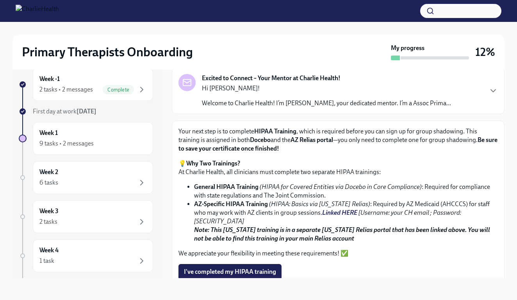
scroll to position [34, 0]
click at [241, 204] on strong "AZ-Specific HIPAA Training" at bounding box center [231, 203] width 74 height 7
click at [322, 212] on link "Linked HERE" at bounding box center [339, 212] width 35 height 7
drag, startPoint x: 448, startPoint y: 210, endPoint x: 468, endPoint y: 213, distance: 19.4
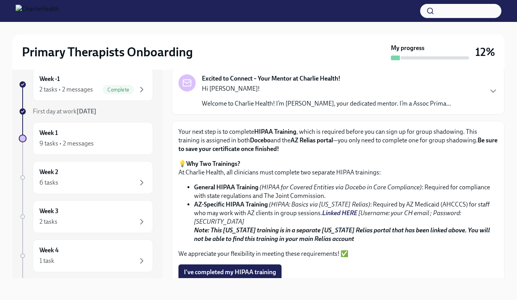
click at [472, 234] on li "AZ-Specific HIPAA Training (HIPAA: Basics via [US_STATE] Relias) : Required by …" at bounding box center [346, 221] width 304 height 43
click at [322, 210] on link "Linked HERE" at bounding box center [339, 212] width 35 height 7
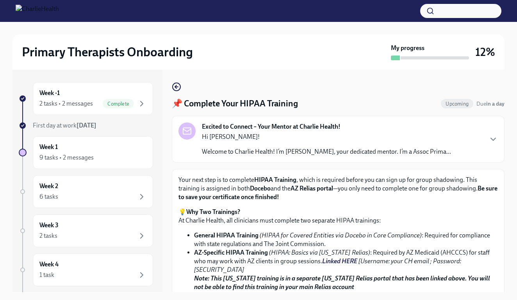
scroll to position [0, 0]
click at [178, 84] on icon "button" at bounding box center [176, 86] width 9 height 9
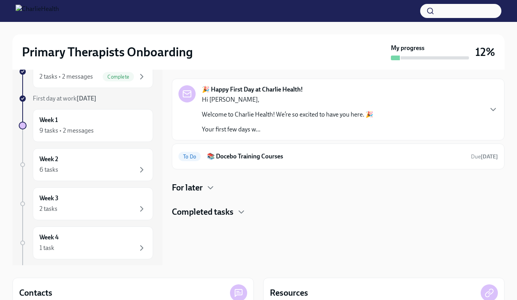
scroll to position [28, 0]
click at [214, 180] on div "🎉 Happy First Day at Charlie Health! Hi [PERSON_NAME], Welcome to Charlie Healt…" at bounding box center [338, 147] width 333 height 139
click at [209, 190] on icon "button" at bounding box center [210, 186] width 9 height 9
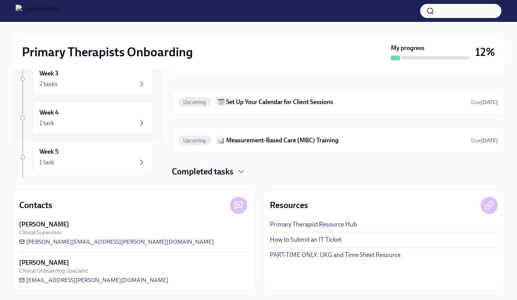
scroll to position [114, 0]
click at [84, 278] on span "[EMAIL_ADDRESS][PERSON_NAME][DOMAIN_NAME]" at bounding box center [93, 280] width 149 height 8
drag, startPoint x: 111, startPoint y: 279, endPoint x: 28, endPoint y: 280, distance: 83.2
click at [28, 280] on div "[PERSON_NAME] Clinical Onboarding Specialist [PERSON_NAME][EMAIL_ADDRESS][DOMAI…" at bounding box center [133, 270] width 228 height 25
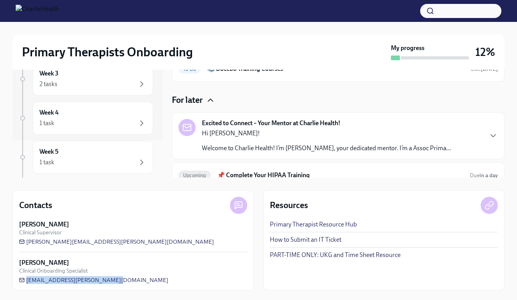
scroll to position [0, 0]
click at [162, 186] on div "Week -1 2 tasks • 2 messages Complete First day at work [DATE] Week 1 9 tasks •…" at bounding box center [258, 122] width 492 height 335
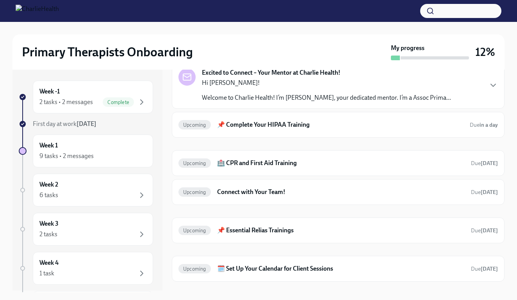
scroll to position [166, 0]
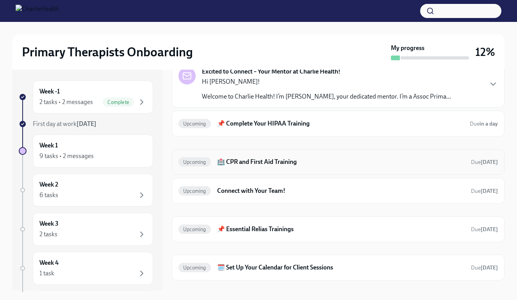
click at [252, 158] on h6 "🏥 CPR and First Aid Training" at bounding box center [341, 161] width 248 height 9
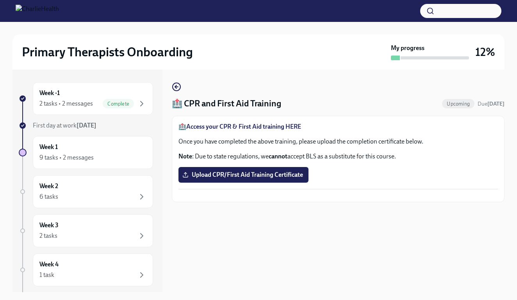
click at [252, 125] on strong "Access your CPR & First Aid training HERE" at bounding box center [243, 126] width 115 height 7
click at [179, 83] on circle "button" at bounding box center [177, 87] width 8 height 8
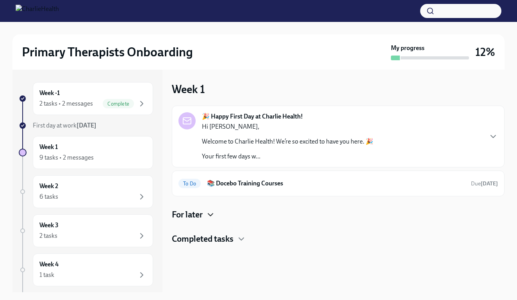
click at [207, 210] on icon "button" at bounding box center [210, 214] width 9 height 9
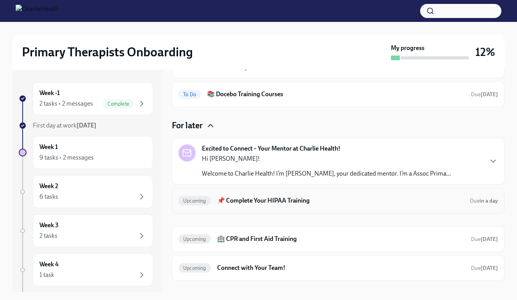
scroll to position [90, 0]
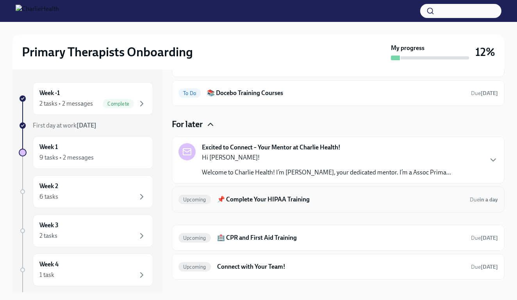
click at [249, 206] on div "Upcoming 📌 Complete Your HIPAA Training Due in a day" at bounding box center [338, 199] width 333 height 26
click at [254, 194] on div "Upcoming 📌 Complete Your HIPAA Training Due in a day" at bounding box center [339, 199] width 320 height 12
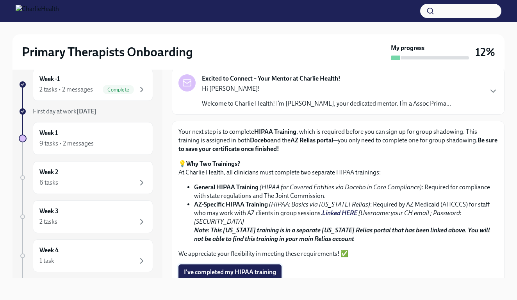
scroll to position [14, 0]
click at [239, 268] on span "I've completed my HIPAA training" at bounding box center [230, 272] width 92 height 8
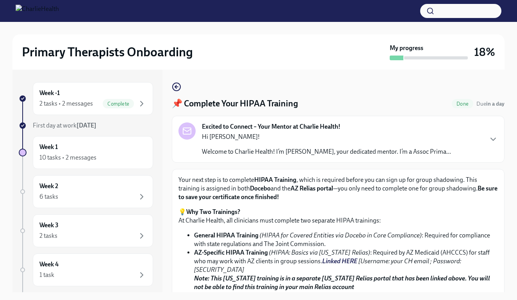
scroll to position [0, 0]
click at [177, 84] on icon "button" at bounding box center [176, 86] width 9 height 9
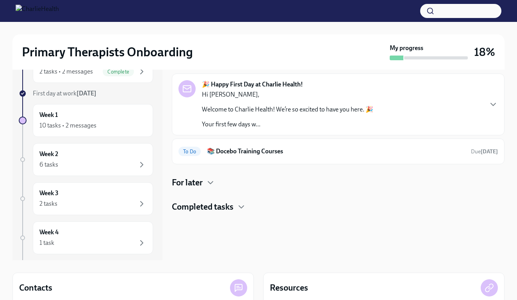
scroll to position [43, 0]
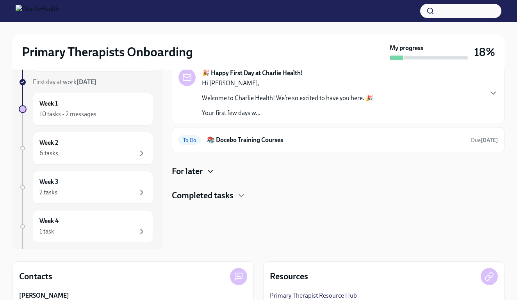
click at [212, 169] on icon "button" at bounding box center [210, 170] width 9 height 9
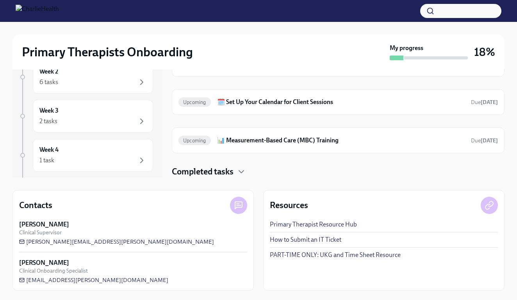
scroll to position [114, 0]
click at [225, 168] on h4 "Completed tasks" at bounding box center [203, 172] width 62 height 12
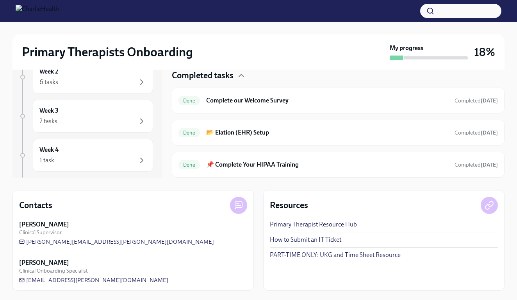
scroll to position [313, 0]
click at [279, 105] on div "Done Complete our Welcome Survey Completed [DATE]" at bounding box center [339, 100] width 320 height 12
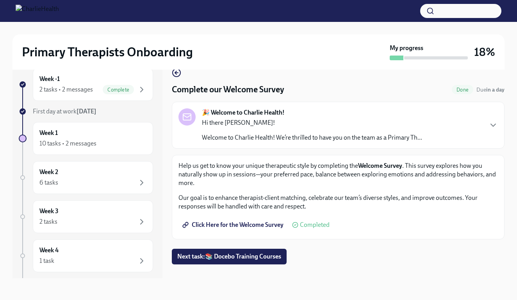
scroll to position [14, 0]
click at [305, 222] on span "Completed" at bounding box center [315, 224] width 30 height 6
click at [179, 73] on icon "button" at bounding box center [176, 72] width 9 height 9
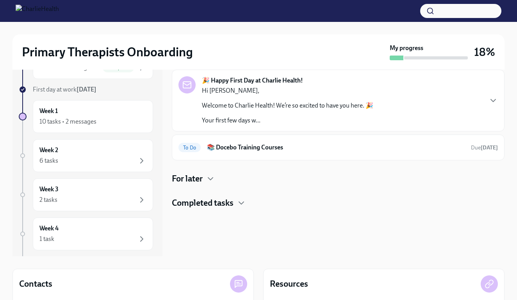
scroll to position [46, 0]
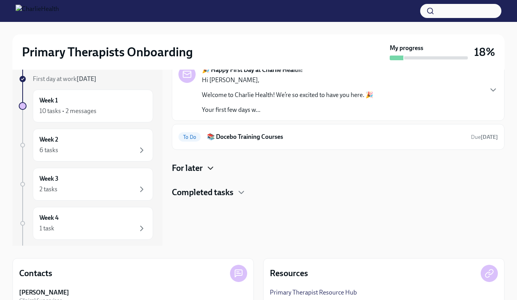
click at [212, 167] on icon "button" at bounding box center [210, 167] width 9 height 9
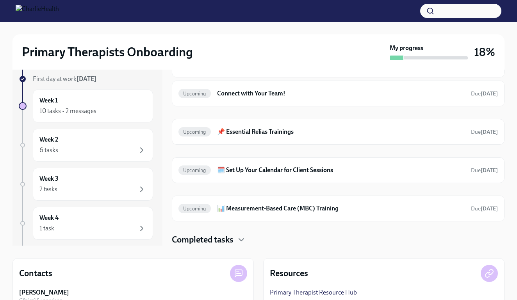
click at [211, 235] on h4 "Completed tasks" at bounding box center [203, 240] width 62 height 12
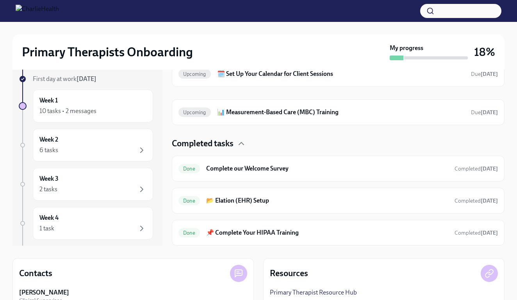
scroll to position [313, 0]
click at [287, 176] on div "Done Complete our Welcome Survey Completed [DATE]" at bounding box center [338, 168] width 333 height 26
click at [282, 170] on h6 "Complete our Welcome Survey" at bounding box center [327, 168] width 242 height 9
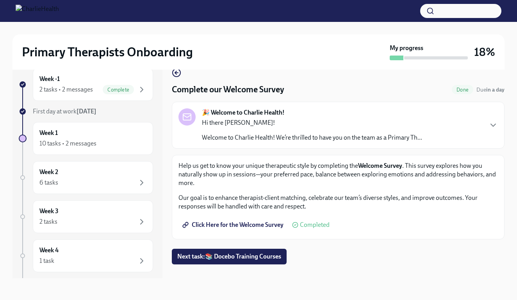
scroll to position [13, 0]
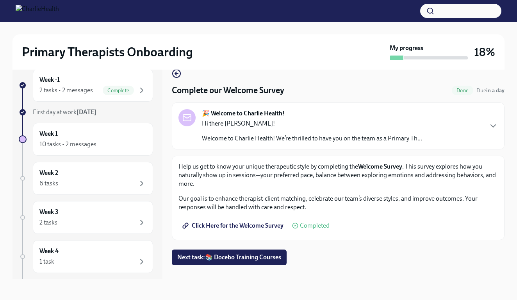
click at [250, 225] on span "Click Here for the Welcome Survey" at bounding box center [234, 225] width 100 height 8
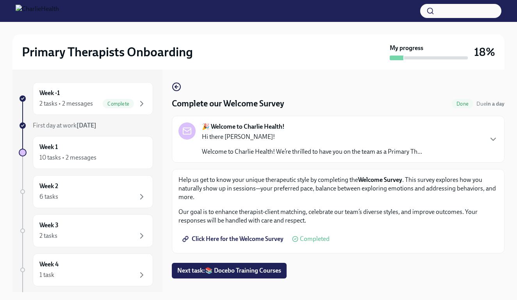
scroll to position [0, 0]
click at [174, 87] on icon "button" at bounding box center [176, 86] width 9 height 9
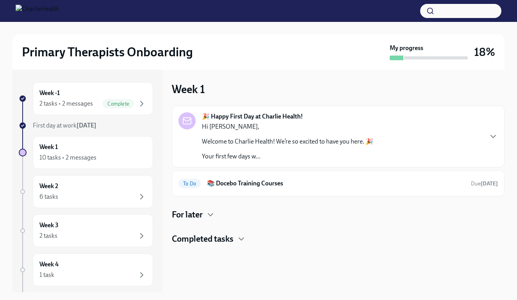
click at [205, 211] on div "For later" at bounding box center [338, 215] width 333 height 12
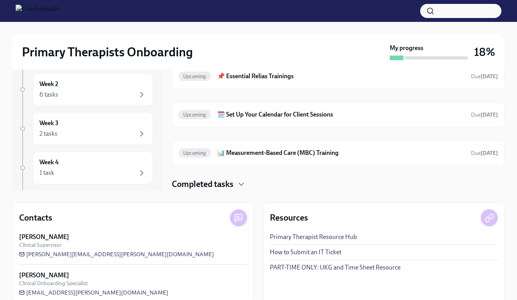
scroll to position [109, 0]
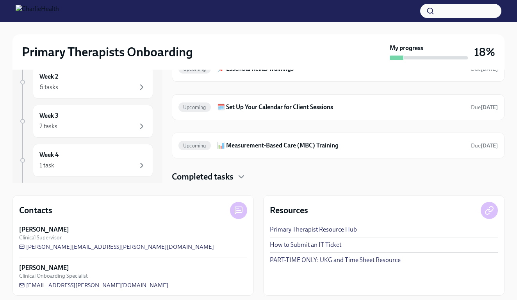
click at [249, 174] on div "Completed tasks" at bounding box center [338, 177] width 333 height 12
click at [246, 174] on icon "button" at bounding box center [241, 176] width 9 height 9
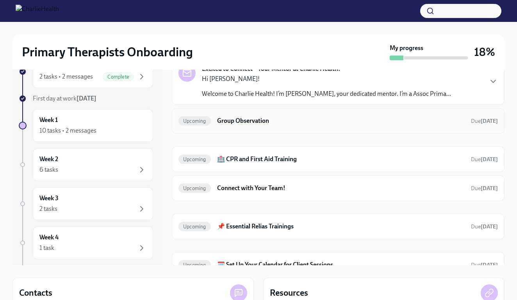
scroll to position [143, 0]
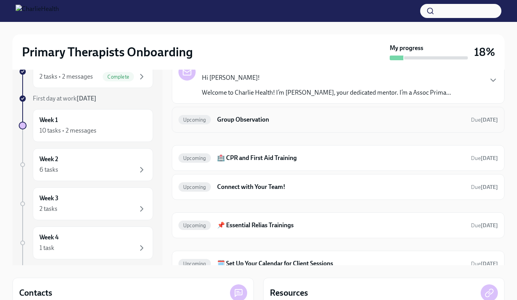
click at [249, 120] on h6 "Group Observation" at bounding box center [341, 119] width 248 height 9
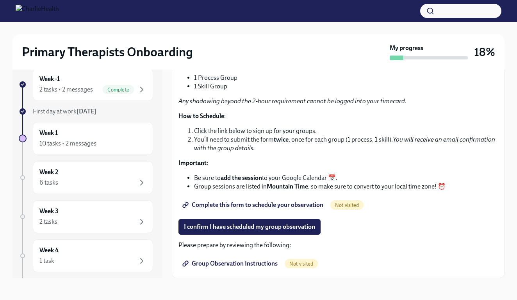
scroll to position [14, 0]
click at [252, 207] on span "Complete this form to schedule your observation" at bounding box center [253, 205] width 139 height 8
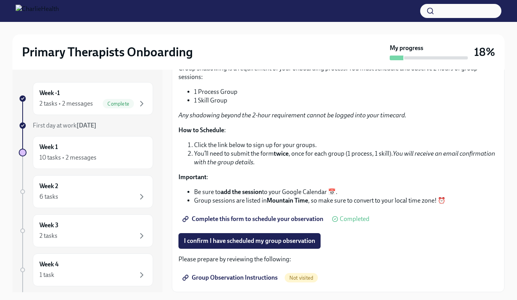
scroll to position [143, 0]
click at [257, 277] on span "Group Observation Instructions" at bounding box center [231, 277] width 94 height 8
click at [286, 219] on span "Complete this form to schedule your observation" at bounding box center [253, 219] width 139 height 8
click at [304, 216] on span "Complete this form to schedule your observation" at bounding box center [253, 219] width 139 height 8
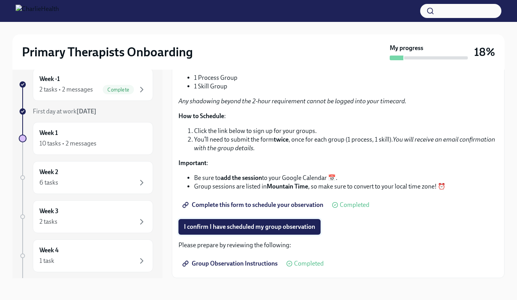
click at [248, 225] on span "I confirm I have scheduled my group observation" at bounding box center [249, 227] width 131 height 8
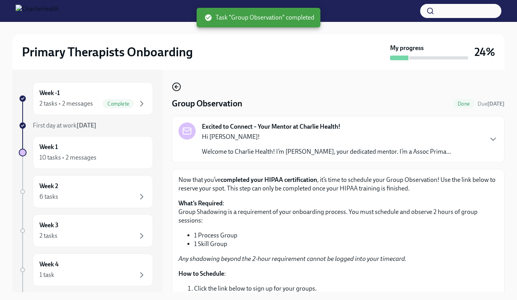
scroll to position [0, 0]
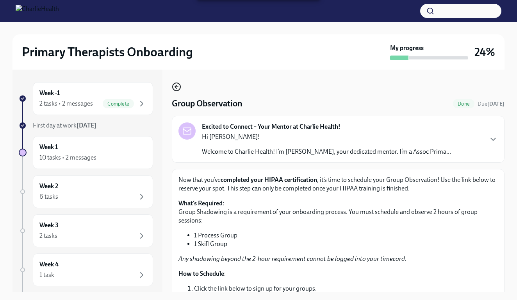
click at [176, 89] on icon "button" at bounding box center [176, 86] width 9 height 9
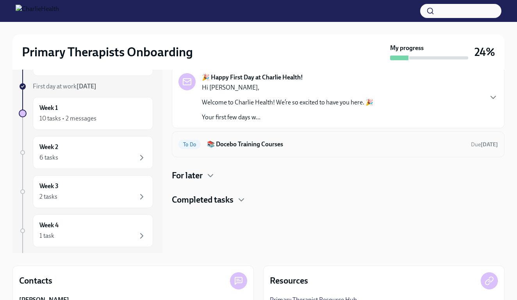
scroll to position [46, 0]
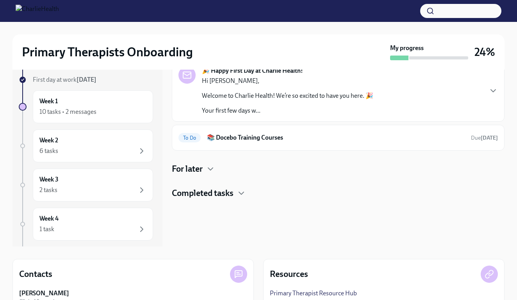
click at [214, 194] on h4 "Completed tasks" at bounding box center [203, 193] width 62 height 12
click at [209, 168] on icon "button" at bounding box center [210, 169] width 5 height 2
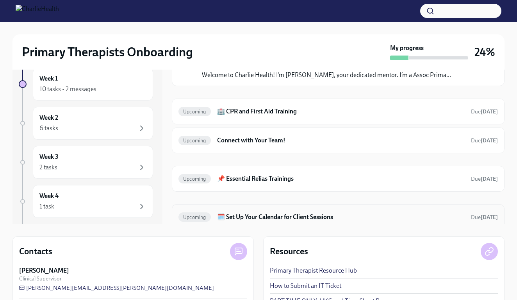
scroll to position [111, 0]
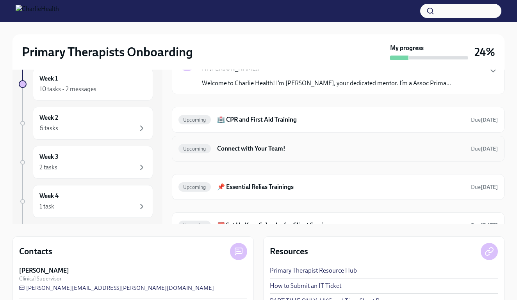
click at [266, 149] on h6 "Connect with Your Team!" at bounding box center [341, 148] width 248 height 9
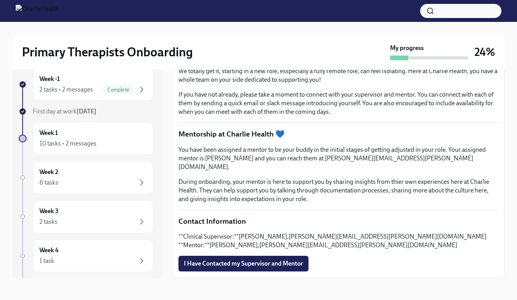
scroll to position [14, 0]
click at [225, 262] on span "I Have Contacted my Supervisor and Mentor" at bounding box center [243, 263] width 119 height 8
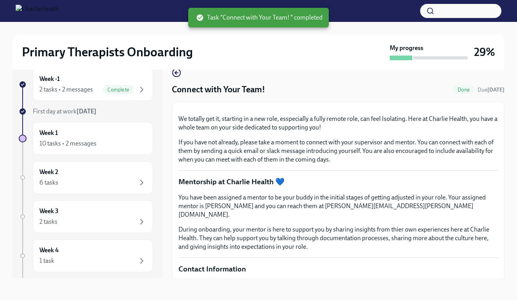
scroll to position [0, 0]
click at [181, 71] on div "Connect with Your Team! Done Due [DATE] We totally get it, starting in a new ro…" at bounding box center [338, 196] width 333 height 257
click at [175, 72] on icon "button" at bounding box center [176, 72] width 2 height 3
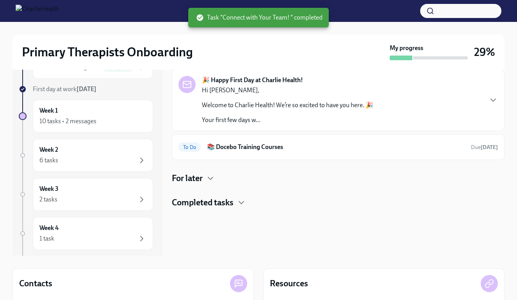
scroll to position [43, 0]
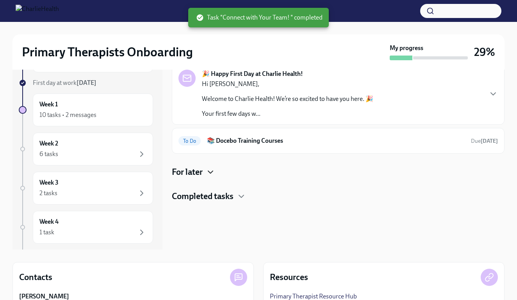
click at [207, 172] on icon "button" at bounding box center [210, 171] width 9 height 9
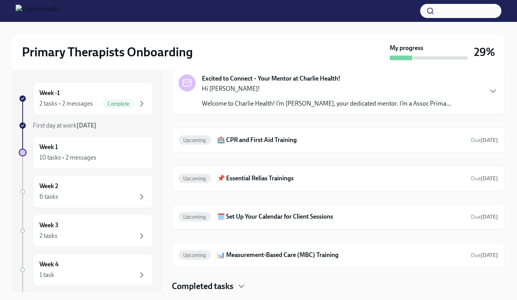
scroll to position [159, 0]
click at [209, 280] on h4 "Completed tasks" at bounding box center [203, 286] width 62 height 12
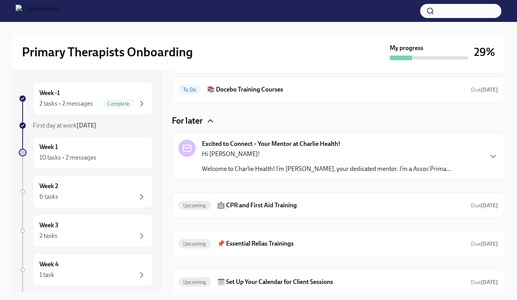
scroll to position [76, 0]
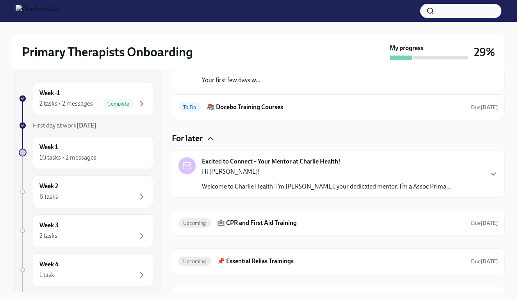
click at [189, 164] on icon at bounding box center [186, 165] width 9 height 9
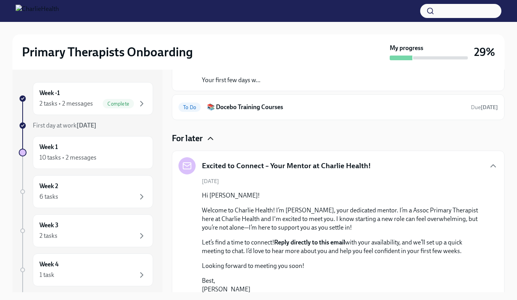
click at [189, 164] on icon at bounding box center [186, 165] width 9 height 9
click at [259, 156] on div "Excited to Connect – Your Mentor at Charlie Health! [DATE] Hi [PERSON_NAME]! We…" at bounding box center [338, 233] width 333 height 167
click at [259, 166] on h5 "Excited to Connect – Your Mentor at Charlie Health!" at bounding box center [286, 166] width 169 height 10
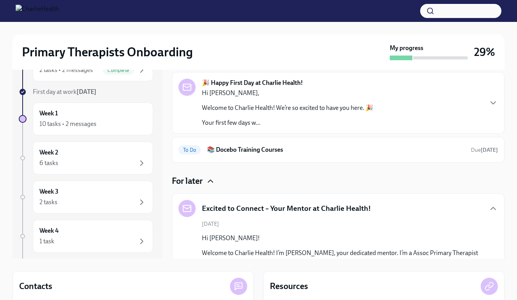
scroll to position [26, 0]
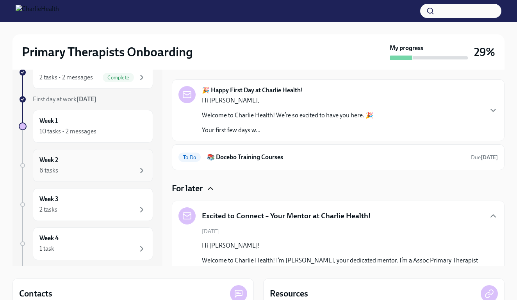
click at [97, 166] on div "6 tasks" at bounding box center [92, 170] width 107 height 9
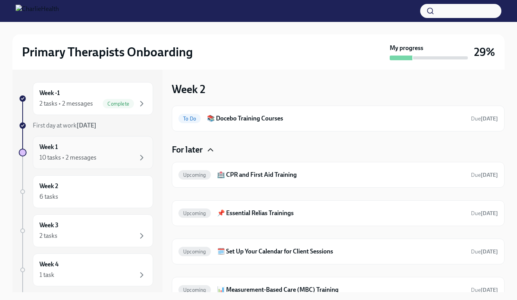
click at [98, 152] on div "Week 1 10 tasks • 2 messages" at bounding box center [92, 153] width 107 height 20
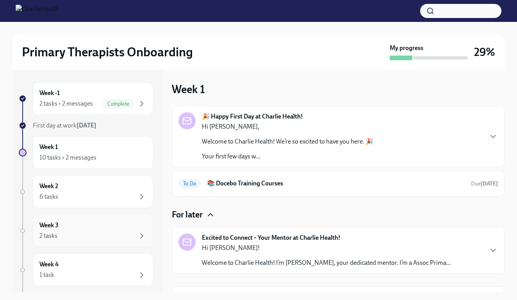
click at [126, 225] on div "Week 3 2 tasks" at bounding box center [92, 231] width 107 height 20
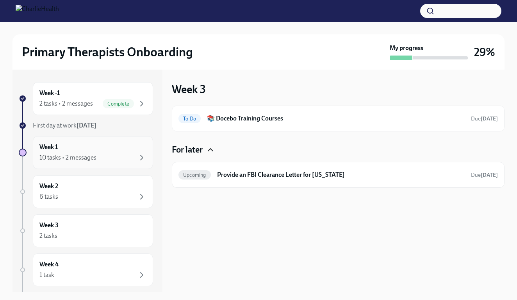
click at [121, 155] on div "10 tasks • 2 messages" at bounding box center [92, 157] width 107 height 9
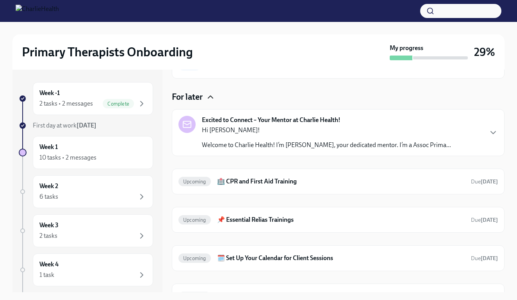
scroll to position [148, 0]
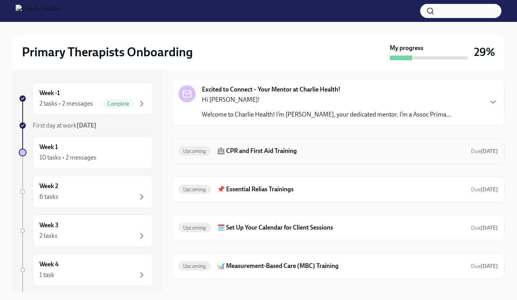
click at [250, 150] on h6 "🏥 CPR and First Aid Training" at bounding box center [341, 150] width 248 height 9
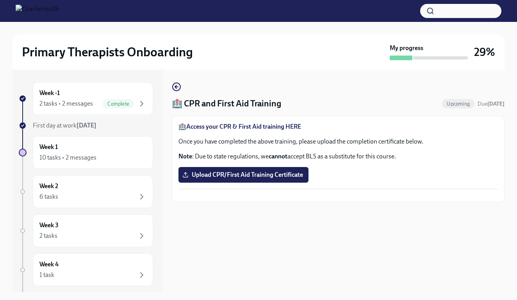
click at [277, 129] on strong "Access your CPR & First Aid training HERE" at bounding box center [243, 126] width 115 height 7
click at [239, 176] on span "Upload CPR/First Aid Training Certificate" at bounding box center [243, 175] width 119 height 8
click at [0, 0] on input "Upload CPR/First Aid Training Certificate" at bounding box center [0, 0] width 0 height 0
click at [178, 91] on circle "button" at bounding box center [177, 87] width 8 height 8
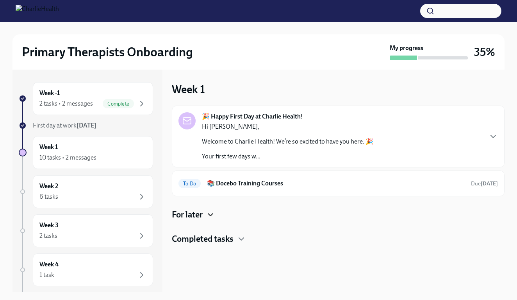
click at [208, 215] on icon "button" at bounding box center [210, 214] width 9 height 9
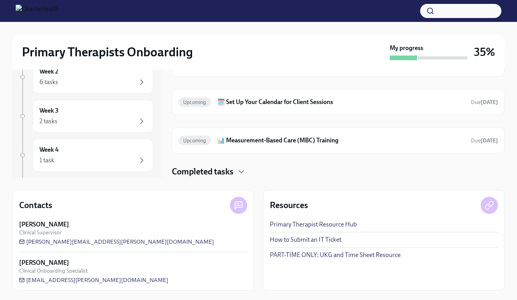
scroll to position [114, 0]
click at [233, 174] on h4 "Completed tasks" at bounding box center [203, 172] width 62 height 12
click at [237, 173] on div "Completed tasks" at bounding box center [338, 172] width 333 height 12
click at [243, 172] on icon "button" at bounding box center [241, 171] width 5 height 2
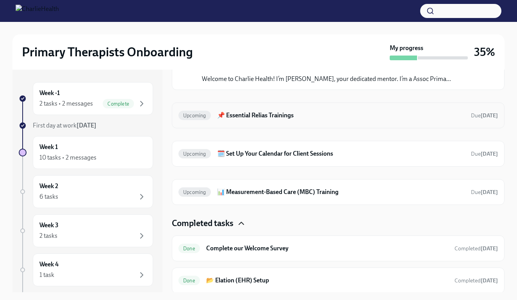
scroll to position [185, 0]
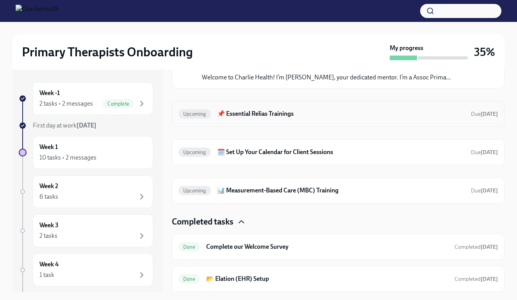
click at [266, 113] on h6 "📌 Essential Relias Trainings" at bounding box center [341, 113] width 248 height 9
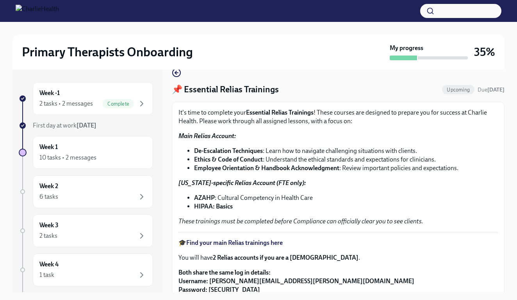
scroll to position [15, 0]
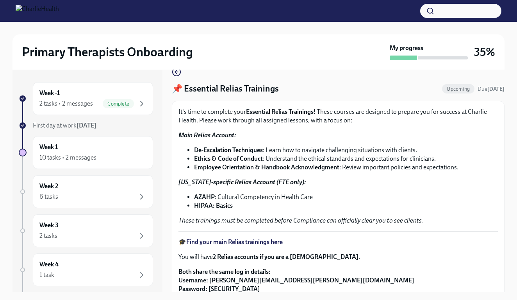
click at [223, 136] on strong "Main Relias Account:" at bounding box center [207, 134] width 57 height 7
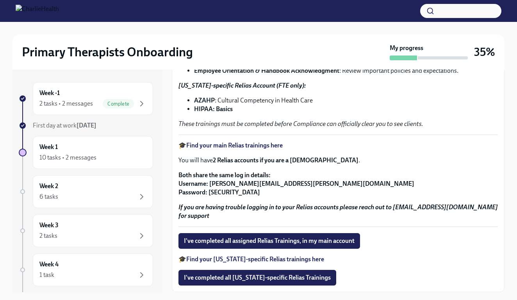
scroll to position [111, 0]
click at [252, 145] on strong "Find your main Relias trainings here" at bounding box center [234, 144] width 96 height 7
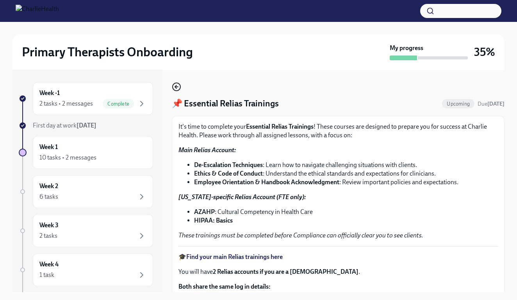
scroll to position [0, 0]
click at [178, 86] on icon "button" at bounding box center [176, 86] width 9 height 9
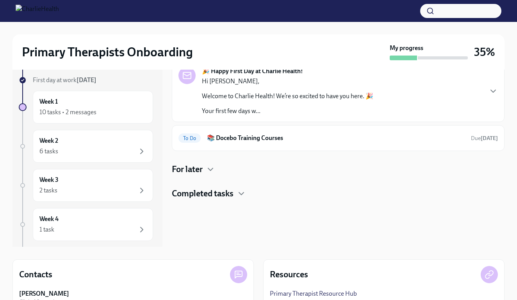
scroll to position [55, 0]
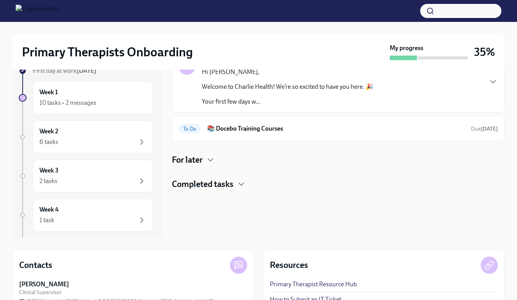
click at [208, 190] on div "Week 1 🎉 Happy First Day at Charlie Health! Hi [PERSON_NAME], Welcome to Charli…" at bounding box center [338, 126] width 333 height 222
click at [205, 184] on h4 "Completed tasks" at bounding box center [203, 184] width 62 height 12
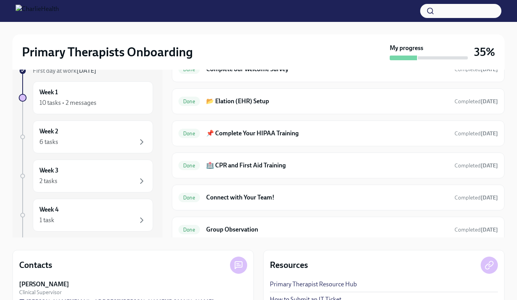
scroll to position [142, 0]
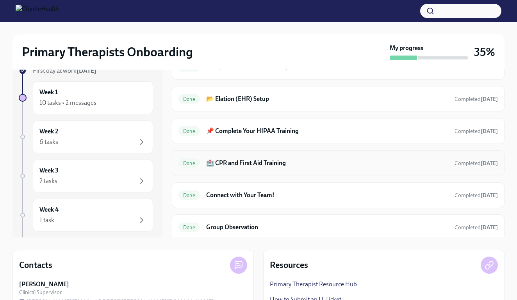
click at [227, 164] on h6 "🏥 CPR and First Aid Training" at bounding box center [327, 163] width 242 height 9
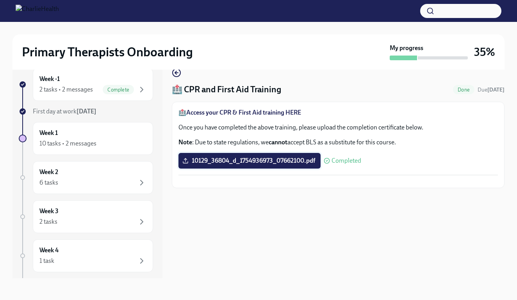
scroll to position [14, 0]
click at [277, 162] on span "10129_36804_d_1754936973_07662100.pdf" at bounding box center [249, 161] width 131 height 8
click at [0, 0] on input "10129_36804_d_1754936973_07662100.pdf" at bounding box center [0, 0] width 0 height 0
click at [246, 162] on span "10129_36804_d_1754936973_07662100.pdf" at bounding box center [249, 161] width 131 height 8
click at [0, 0] on input "10129_36804_d_1754936973_07662100.pdf" at bounding box center [0, 0] width 0 height 0
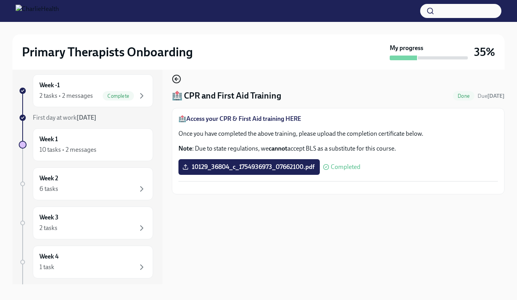
click at [179, 80] on icon "button" at bounding box center [176, 78] width 9 height 9
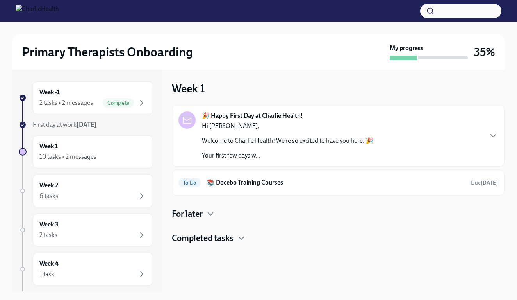
click at [212, 208] on div "For later" at bounding box center [338, 214] width 333 height 12
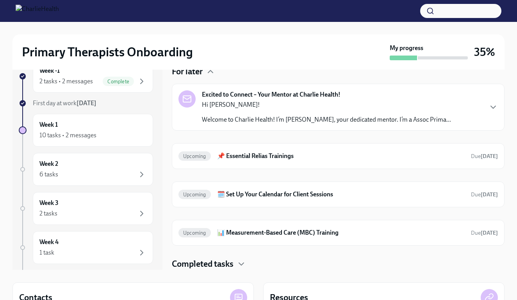
scroll to position [25, 0]
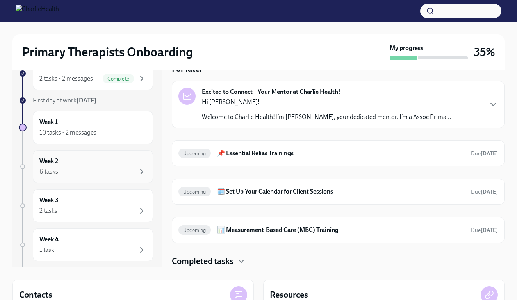
click at [118, 167] on div "6 tasks" at bounding box center [92, 171] width 107 height 9
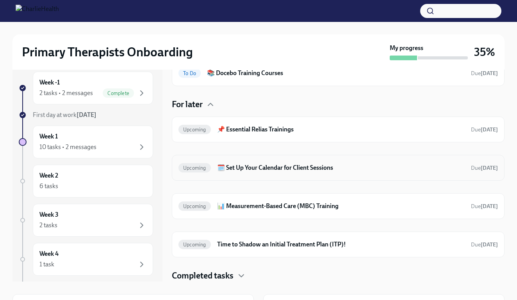
scroll to position [18, 0]
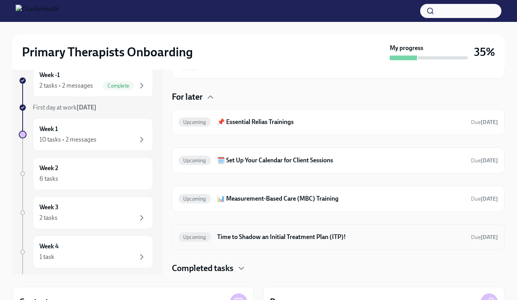
click at [223, 232] on h6 "Time to Shadow an Initial Treatment Plan (ITP)!" at bounding box center [341, 236] width 248 height 9
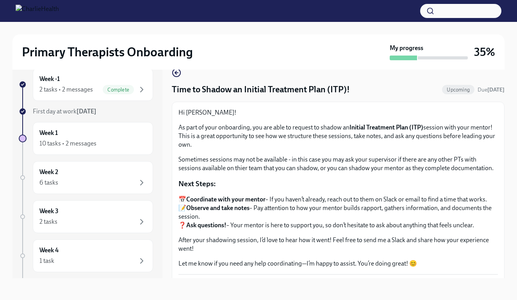
scroll to position [0, 0]
click at [176, 76] on icon "button" at bounding box center [176, 72] width 9 height 9
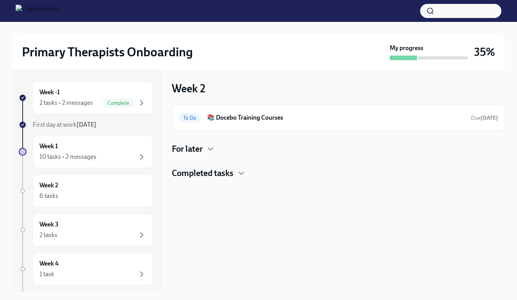
click at [202, 151] on h4 "For later" at bounding box center [187, 149] width 31 height 12
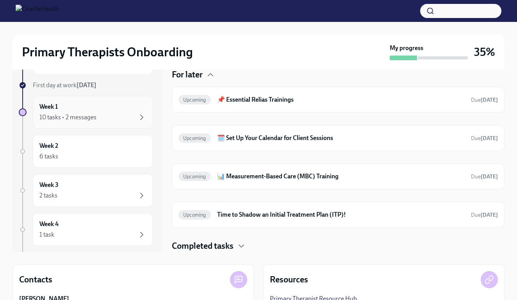
click at [105, 111] on div "Week 1 10 tasks • 2 messages" at bounding box center [92, 112] width 107 height 20
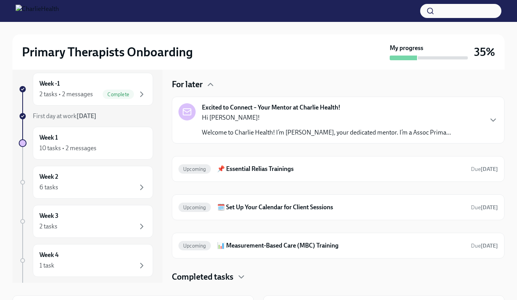
scroll to position [121, 0]
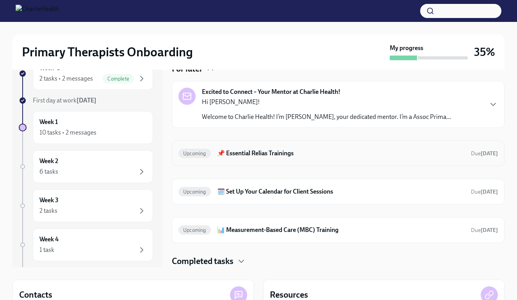
click at [258, 155] on h6 "📌 Essential Relias Trainings" at bounding box center [341, 153] width 248 height 9
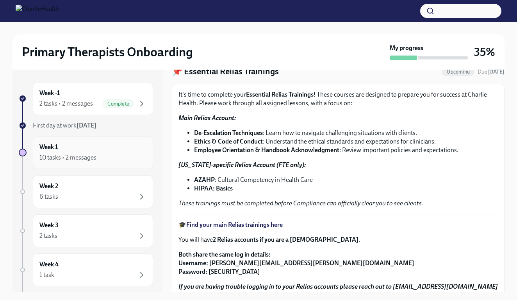
click at [109, 145] on div "Week 1 10 tasks • 2 messages" at bounding box center [92, 153] width 107 height 20
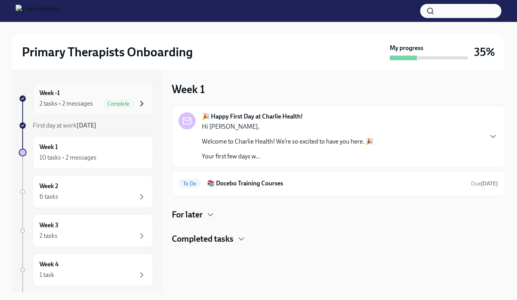
click at [139, 106] on icon "button" at bounding box center [141, 103] width 9 height 9
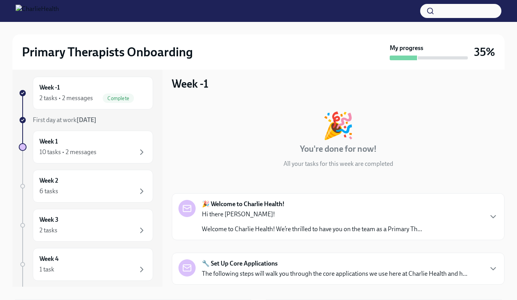
scroll to position [1, 0]
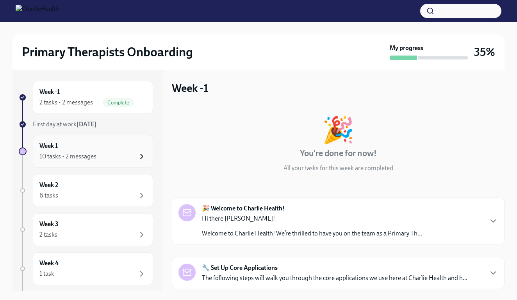
click at [141, 155] on icon "button" at bounding box center [141, 156] width 9 height 9
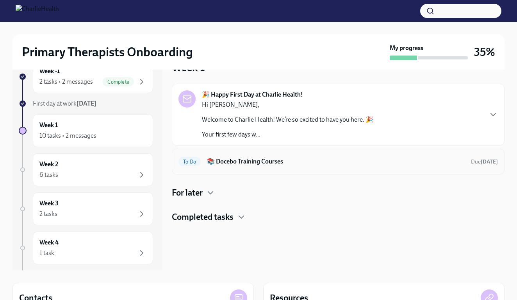
scroll to position [23, 0]
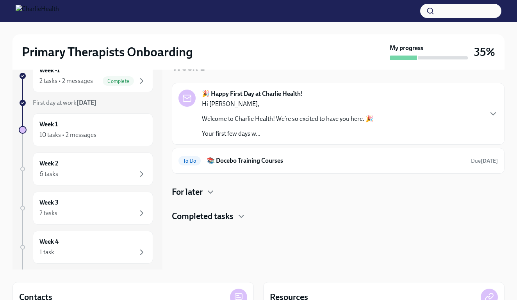
click at [217, 187] on div "For later" at bounding box center [338, 192] width 333 height 12
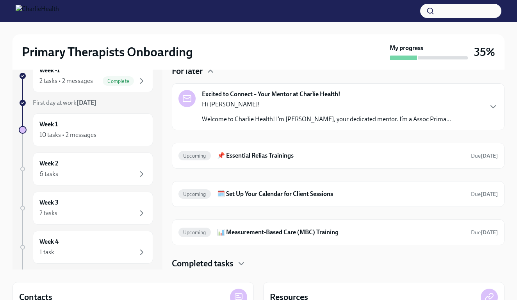
scroll to position [121, 0]
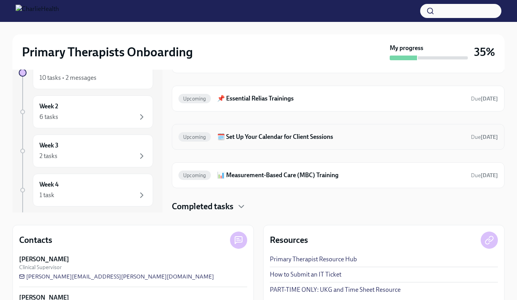
click at [278, 137] on h6 "🗓️ Set Up Your Calendar for Client Sessions" at bounding box center [341, 136] width 248 height 9
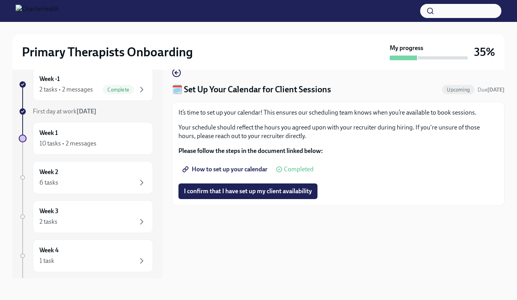
scroll to position [14, 0]
click at [178, 70] on icon "button" at bounding box center [176, 72] width 9 height 9
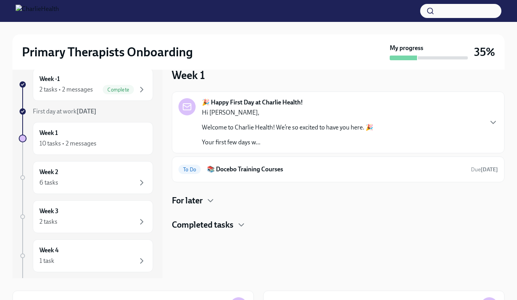
scroll to position [1, 0]
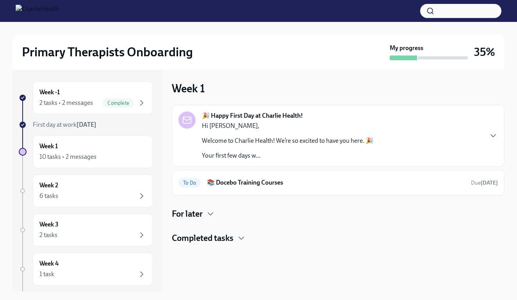
click at [202, 216] on h4 "For later" at bounding box center [187, 214] width 31 height 12
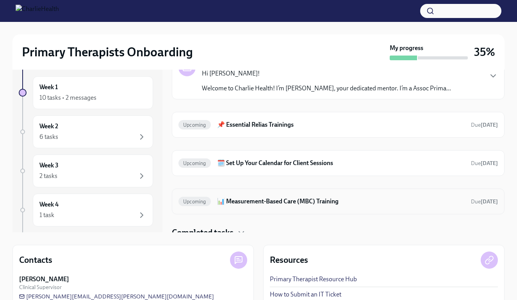
scroll to position [118, 0]
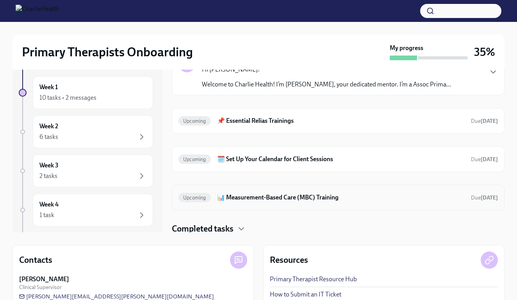
click at [236, 200] on h6 "📊 Measurement-Based Care (MBC) Training" at bounding box center [341, 197] width 248 height 9
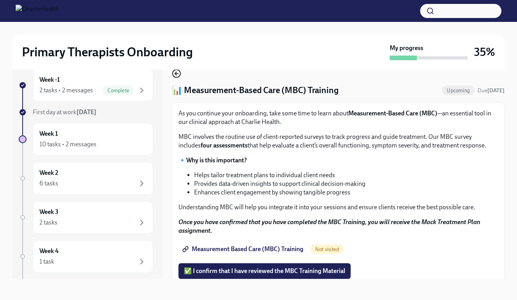
click at [177, 78] on icon "button" at bounding box center [176, 73] width 9 height 9
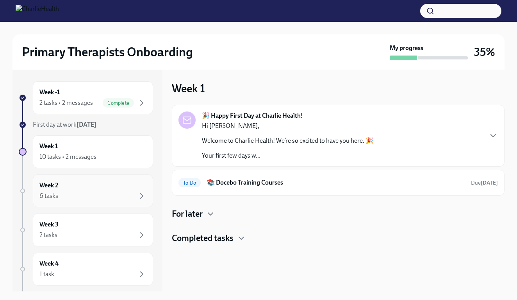
click at [114, 182] on div "Week 2 6 tasks" at bounding box center [92, 191] width 107 height 20
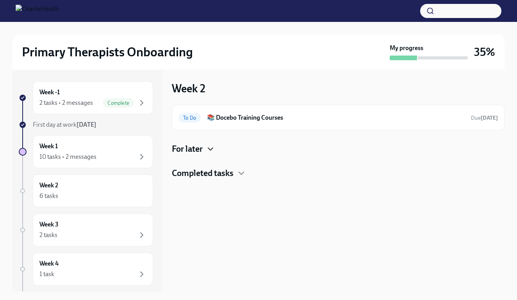
click at [208, 150] on icon "button" at bounding box center [210, 148] width 9 height 9
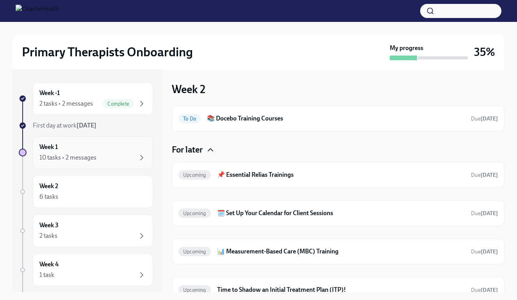
click at [133, 148] on div "Week 1 10 tasks • 2 messages" at bounding box center [92, 153] width 107 height 20
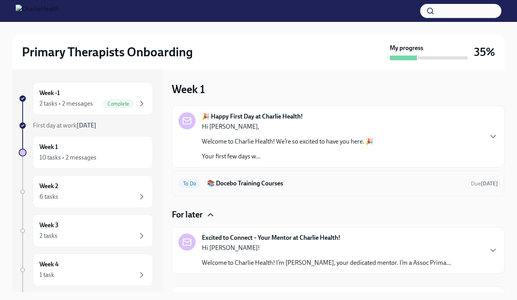
click at [226, 179] on h6 "📚 Docebo Training Courses" at bounding box center [336, 183] width 258 height 9
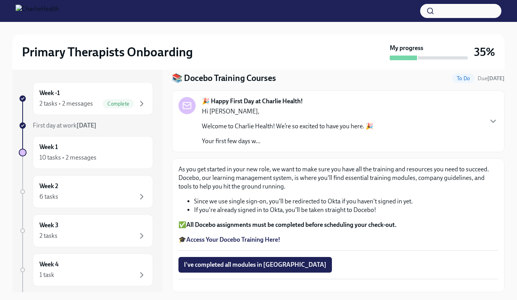
click at [228, 236] on strong "Access Your Docebo Training Here!" at bounding box center [233, 239] width 94 height 7
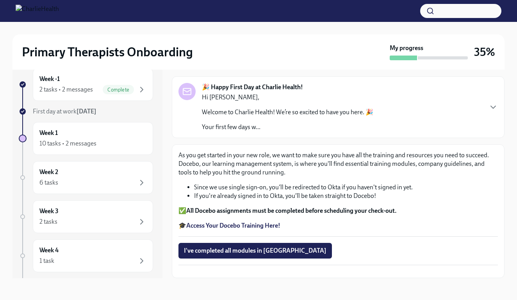
scroll to position [14, 0]
